Goal: Task Accomplishment & Management: Manage account settings

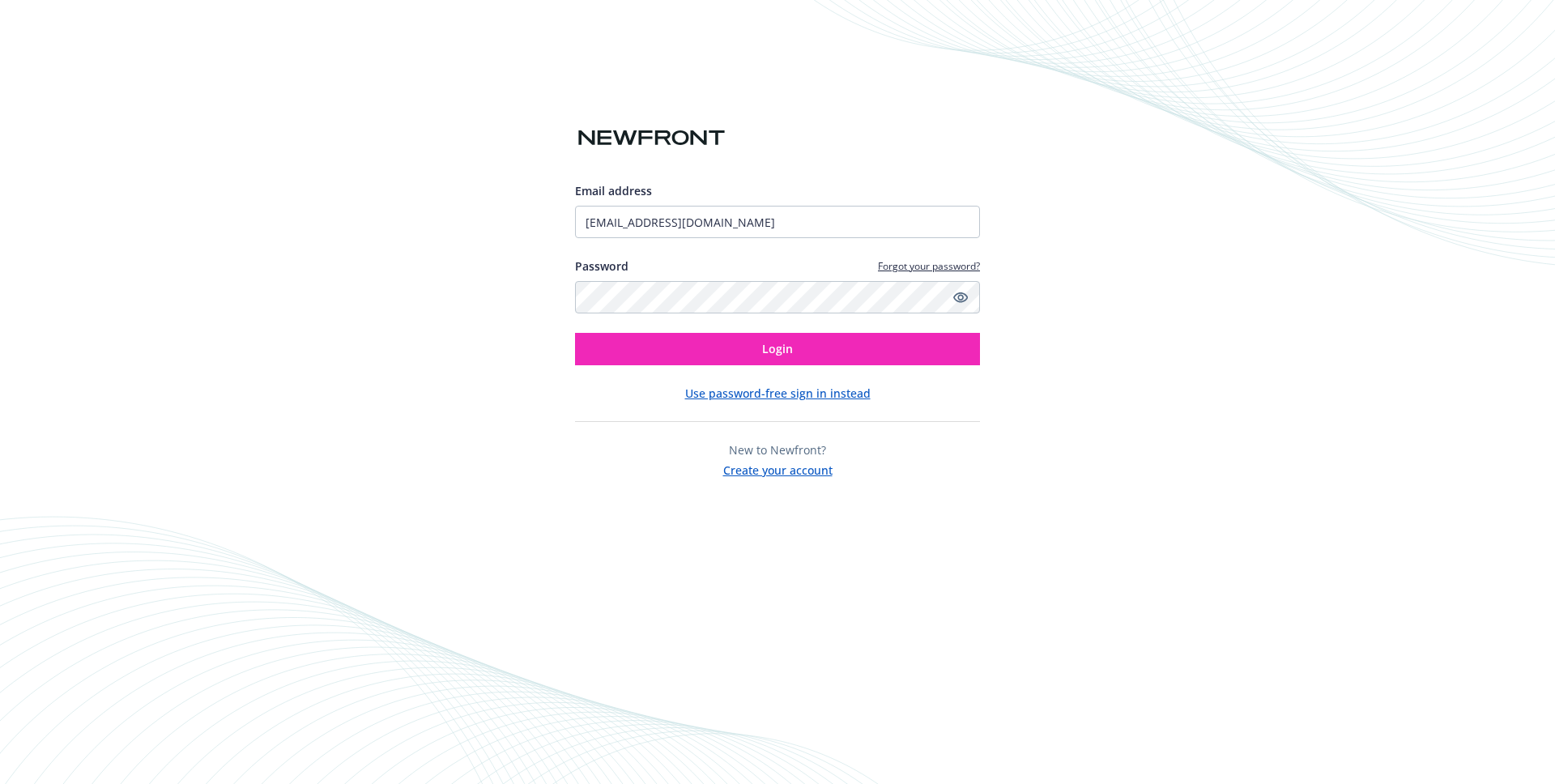
click at [774, 227] on input "[EMAIL_ADDRESS][DOMAIN_NAME]" at bounding box center [777, 221] width 405 height 32
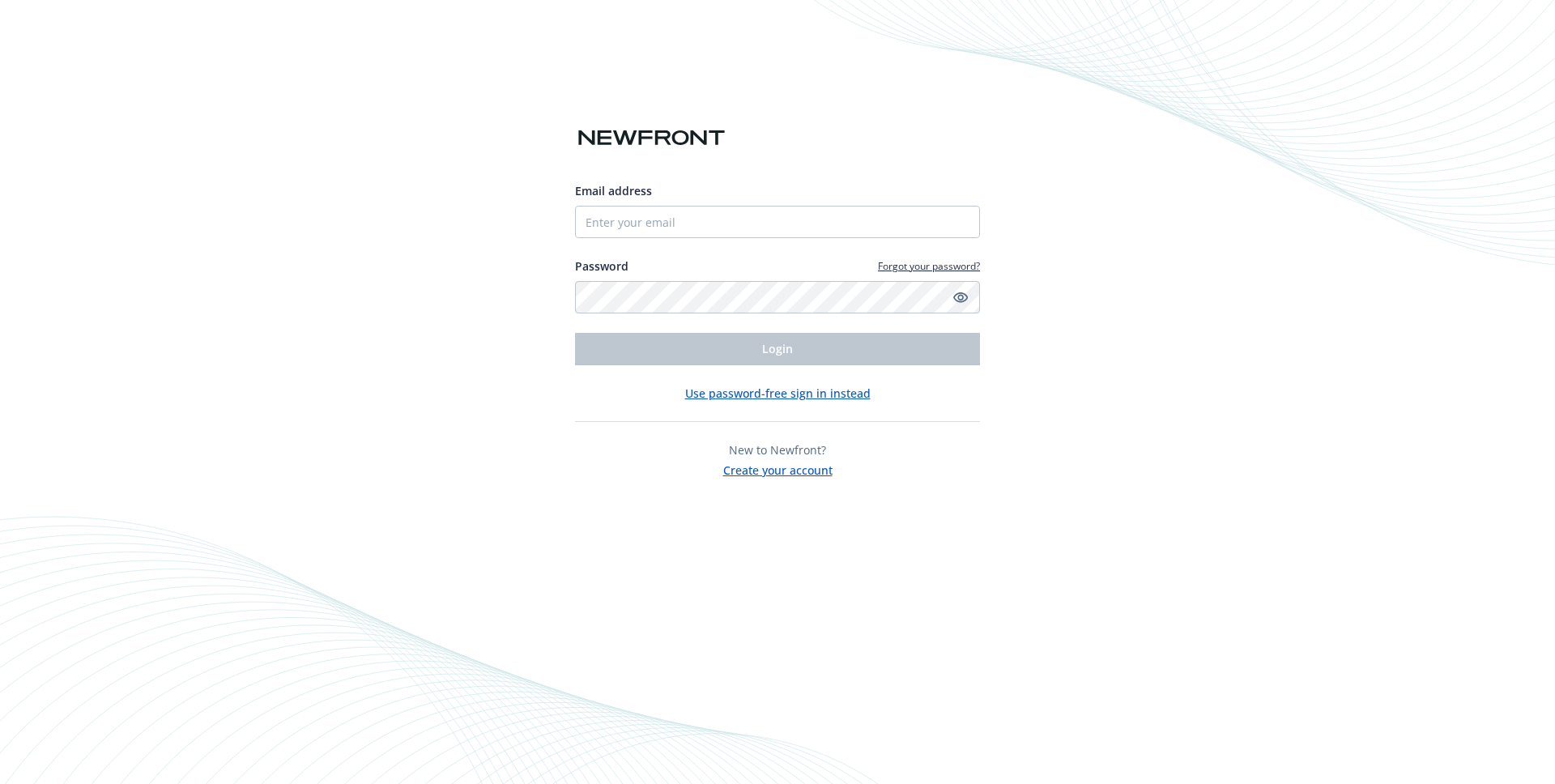
click at [290, 328] on div "Email address Password Forgot your password? Login Use password-free sign in in…" at bounding box center [777, 392] width 1555 height 784
click at [633, 223] on input "Email address" at bounding box center [777, 221] width 405 height 32
type input "[EMAIL_ADDRESS][DOMAIN_NAME]"
